Goal: Information Seeking & Learning: Get advice/opinions

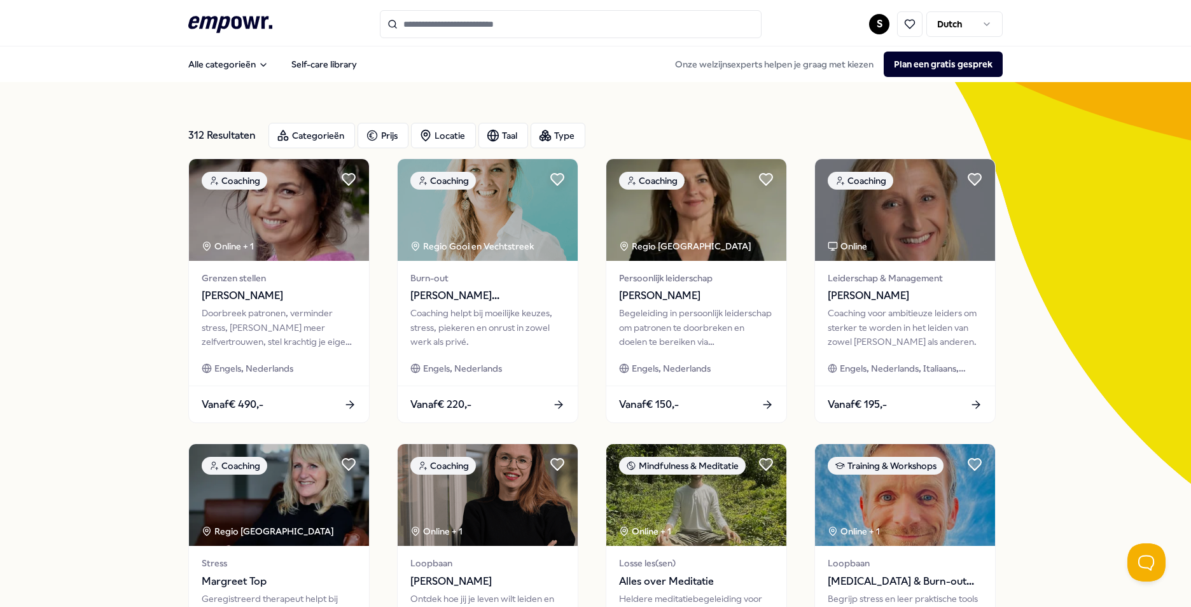
click at [71, 359] on div "312 Resultaten Categorieën Prijs Locatie Taal Type Coaching Online + 1 Grenzen …" at bounding box center [595, 578] width 1191 height 993
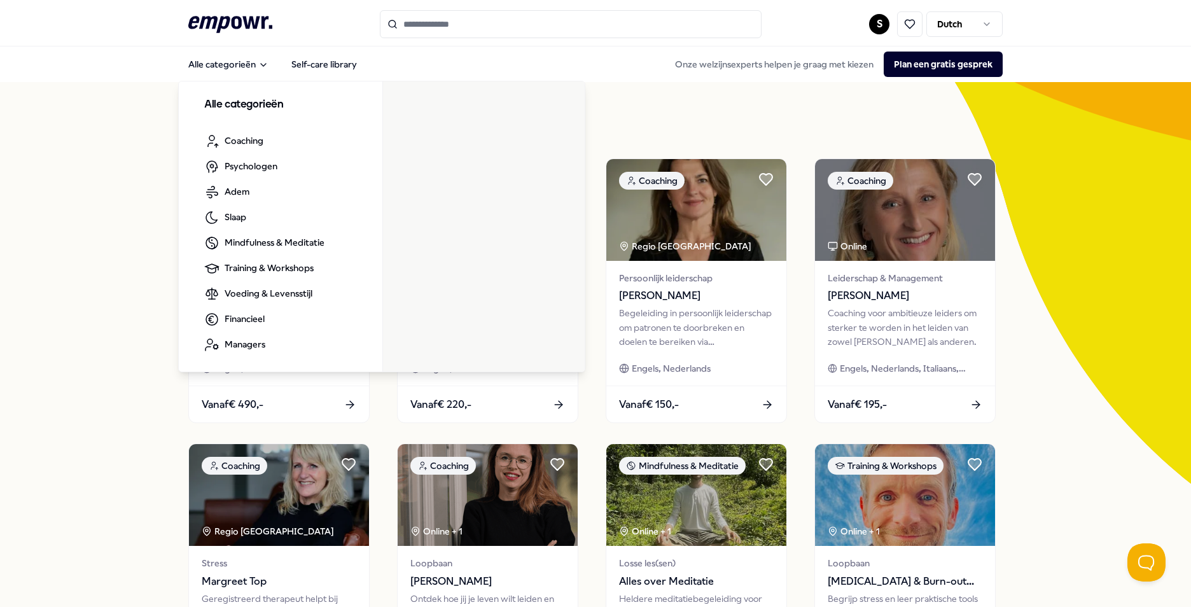
click at [219, 18] on icon at bounding box center [230, 24] width 84 height 17
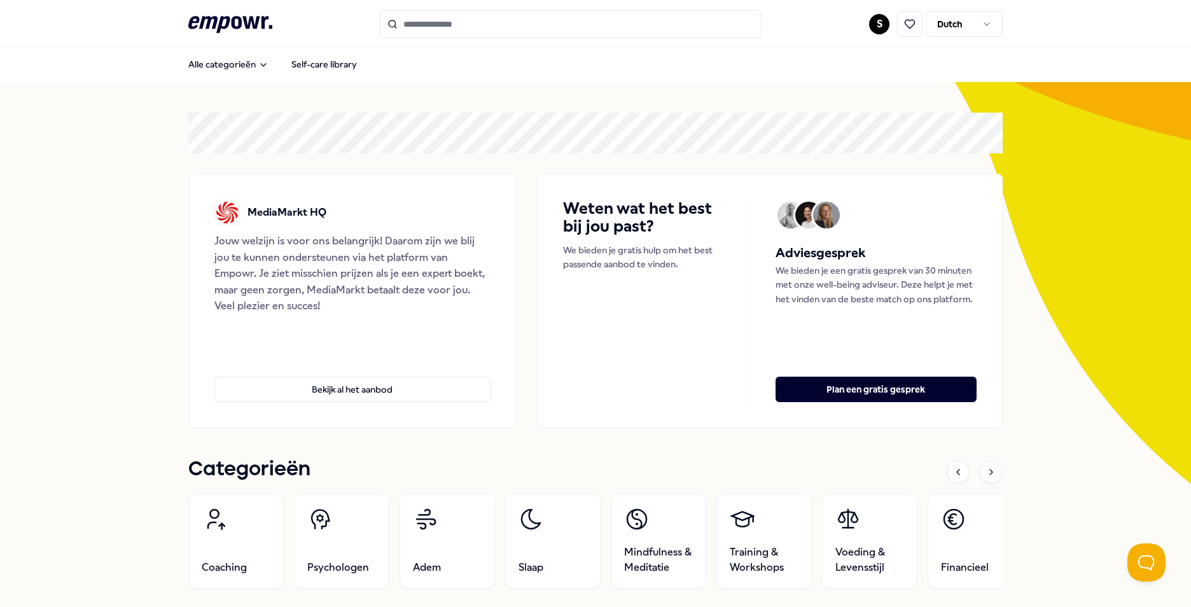
click at [359, 382] on button "Bekijk al het aanbod" at bounding box center [352, 389] width 276 height 25
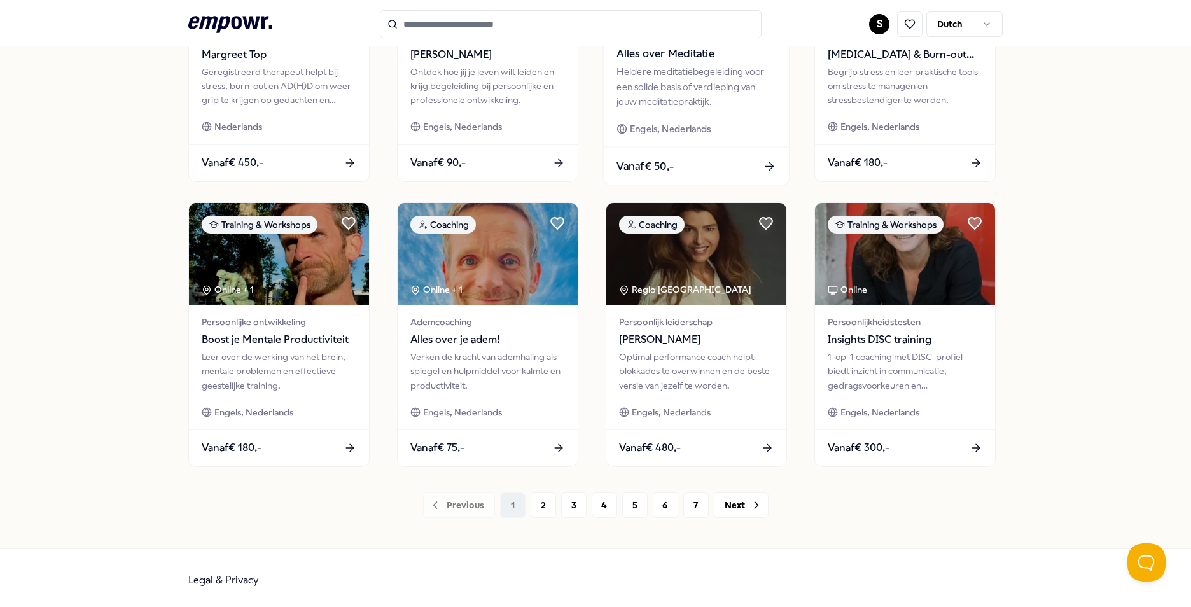
scroll to position [531, 0]
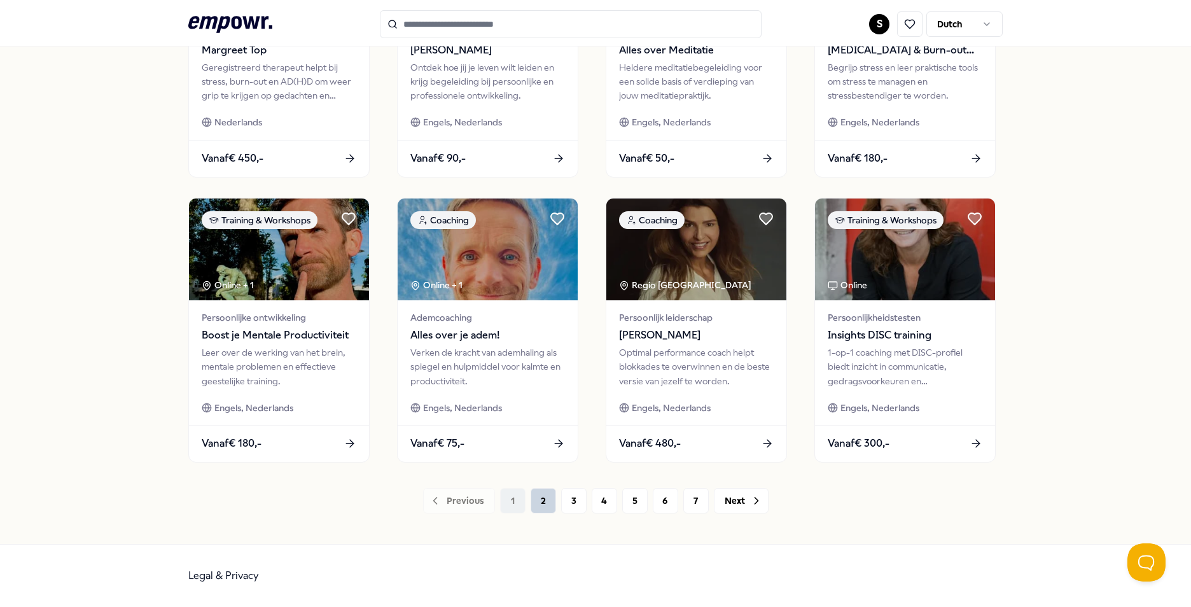
click at [550, 501] on button "2" at bounding box center [542, 500] width 25 height 25
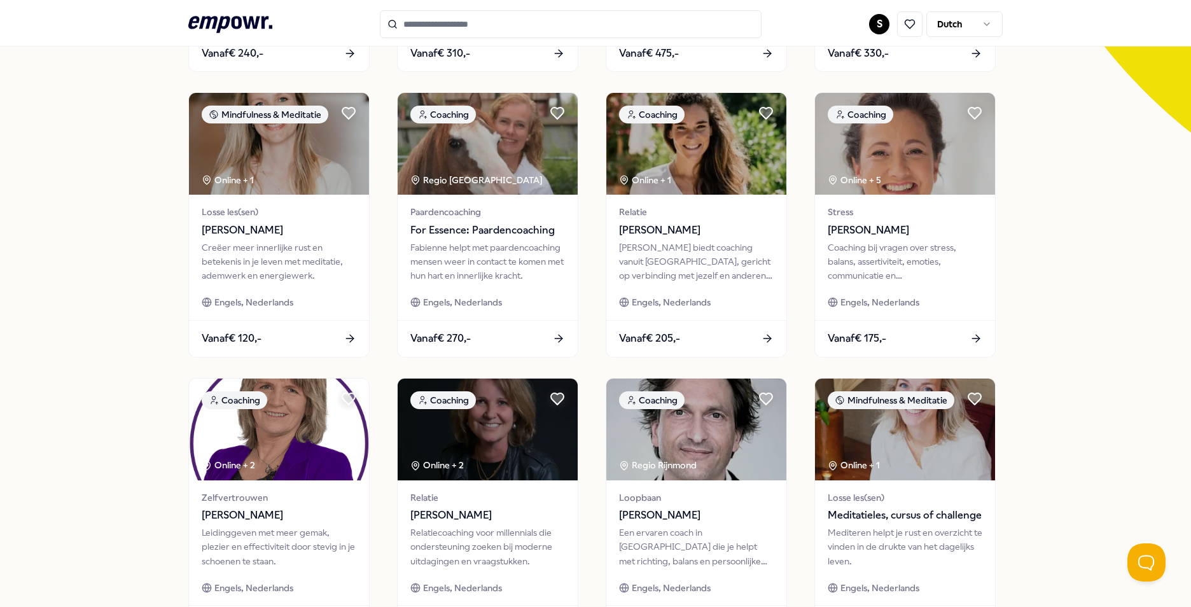
scroll to position [404, 0]
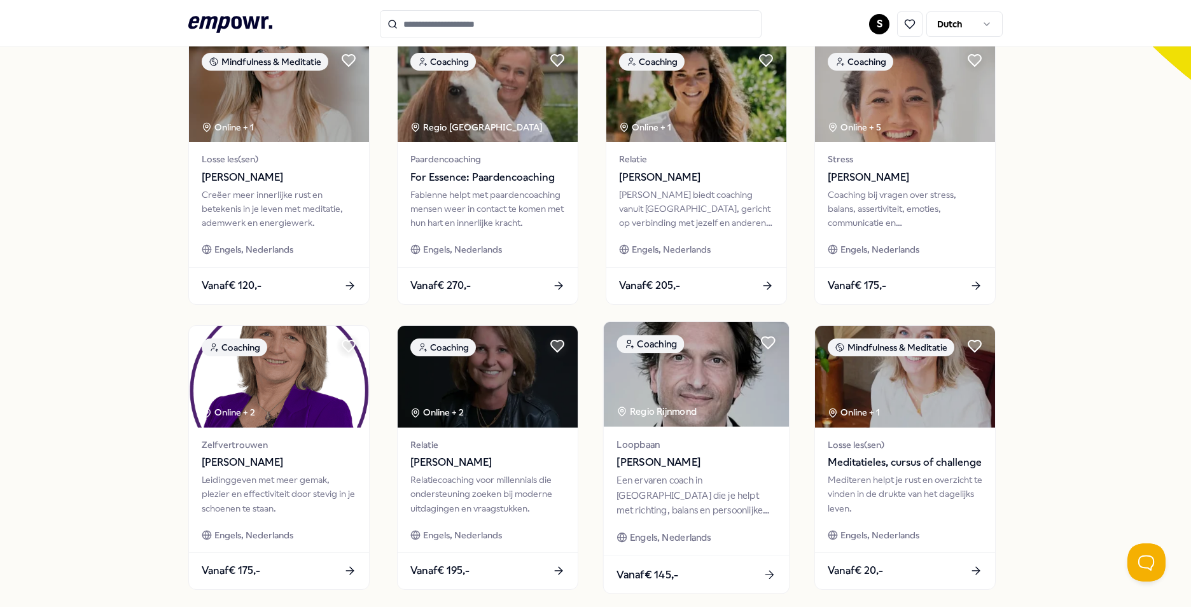
click at [672, 515] on div "Een ervaren coach in [GEOGRAPHIC_DATA] die je helpt met richting, balans en per…" at bounding box center [695, 495] width 159 height 44
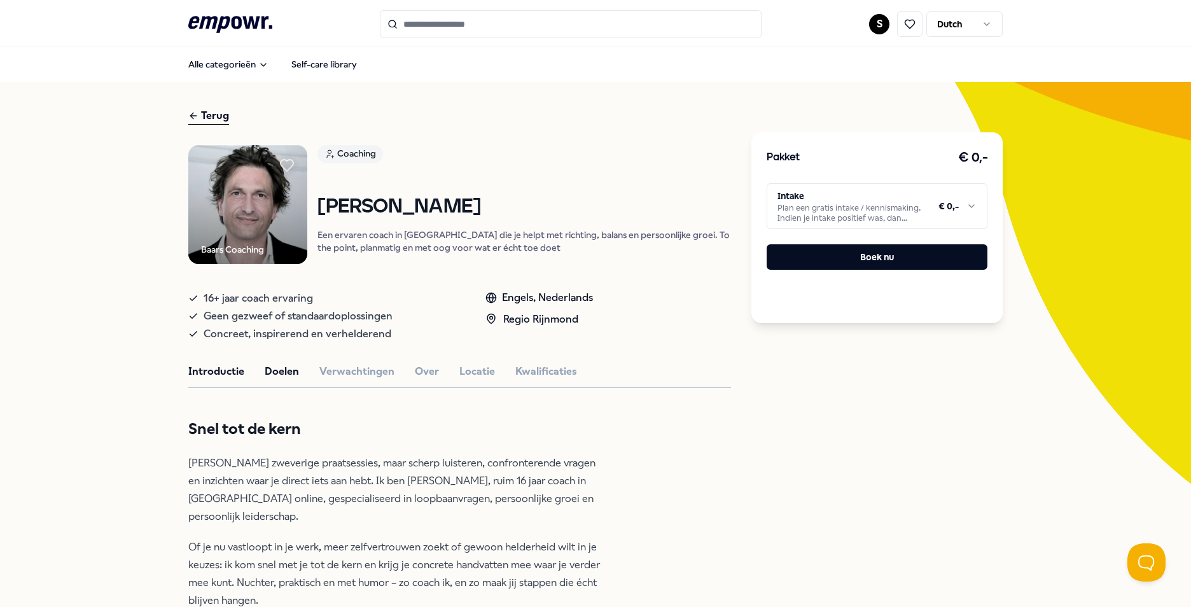
click at [287, 366] on button "Doelen" at bounding box center [282, 371] width 34 height 17
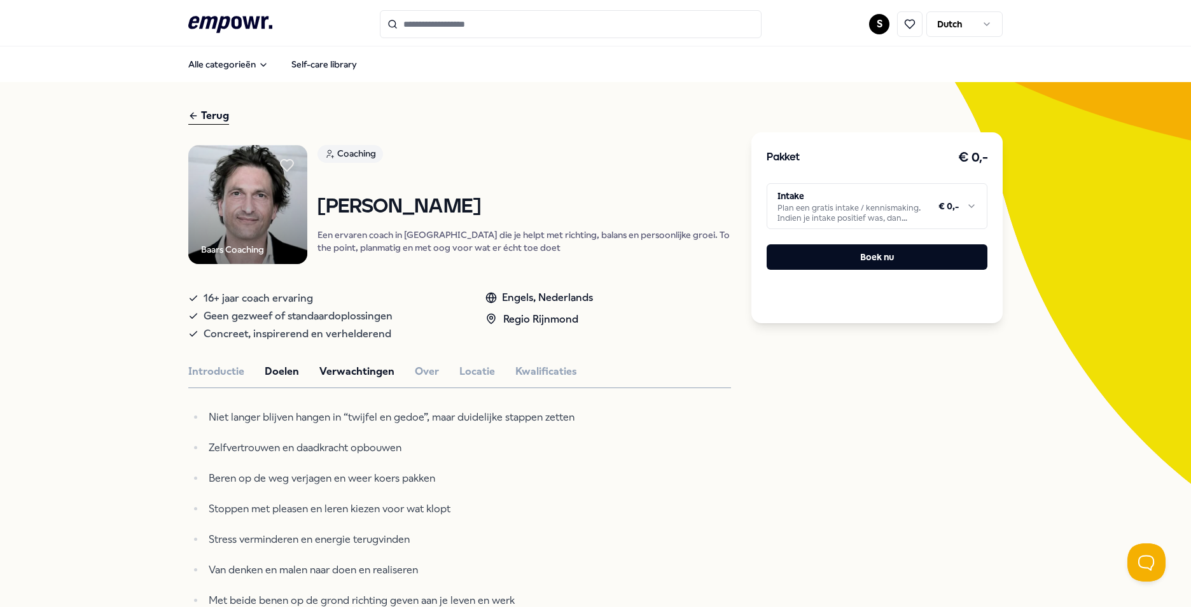
click at [359, 371] on button "Verwachtingen" at bounding box center [356, 371] width 75 height 17
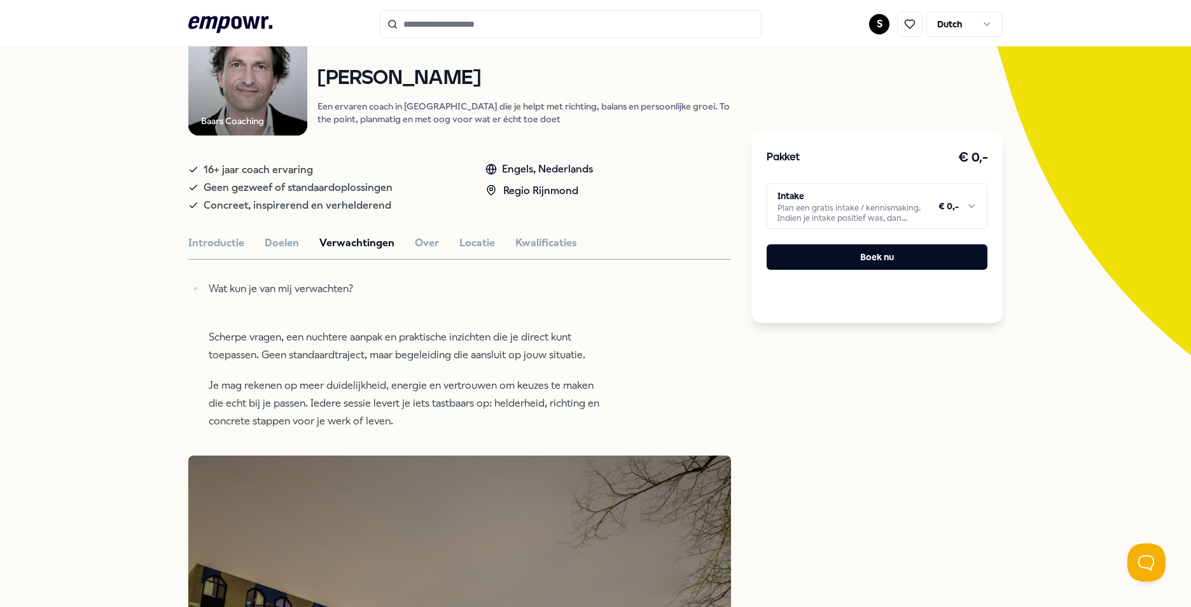
scroll to position [191, 0]
